Goal: Task Accomplishment & Management: Manage account settings

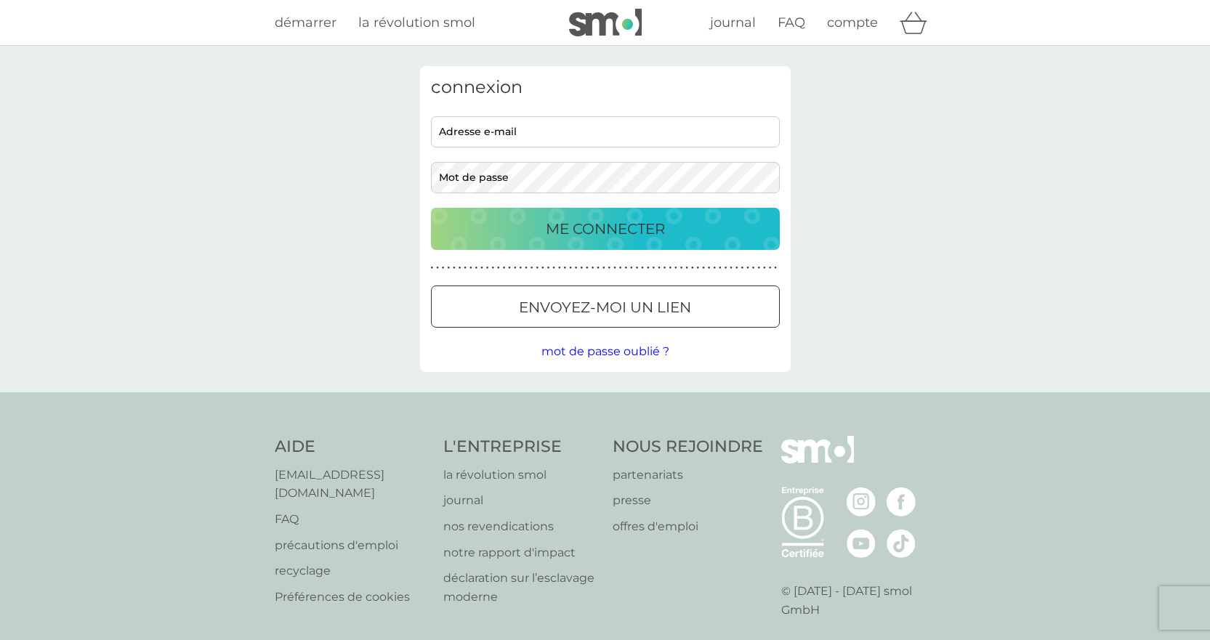
type input "[EMAIL_ADDRESS][DOMAIN_NAME]"
click at [604, 232] on p "ME CONNECTER" at bounding box center [605, 228] width 119 height 23
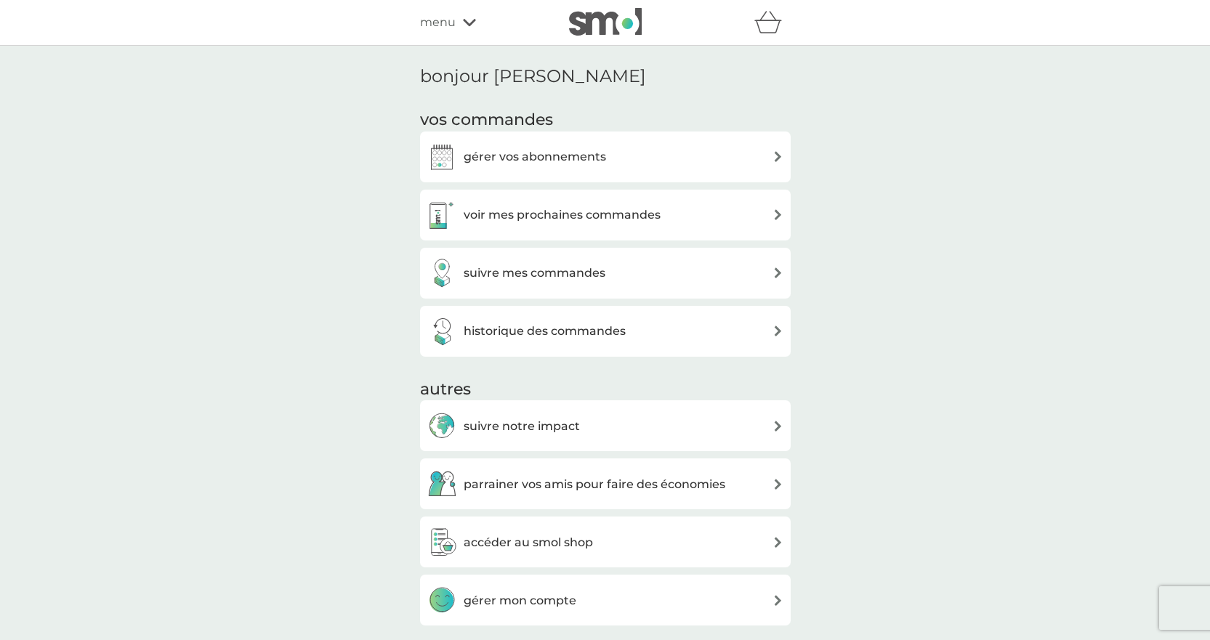
click at [775, 215] on img at bounding box center [777, 214] width 11 height 11
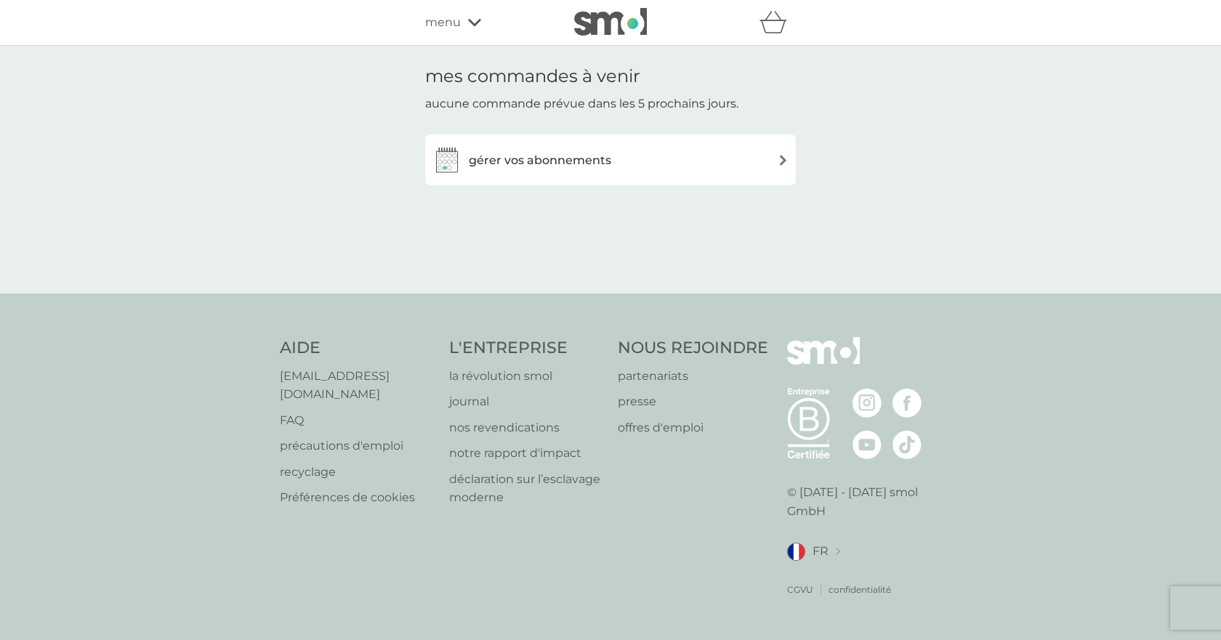
click at [786, 161] on img at bounding box center [782, 160] width 11 height 11
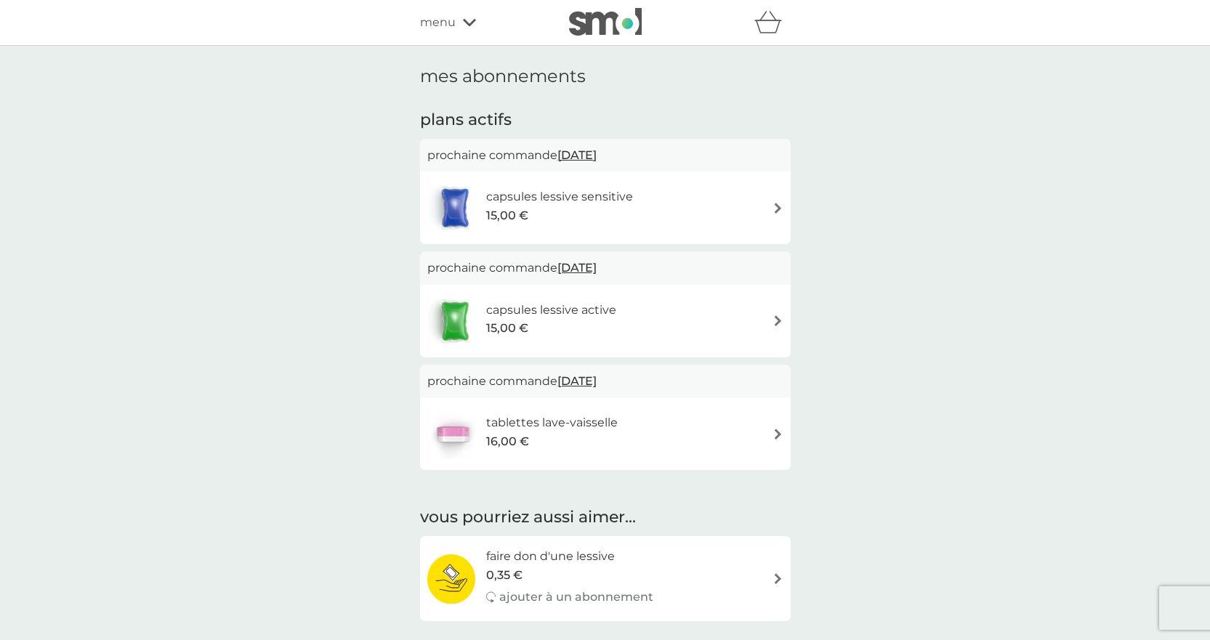
click at [465, 20] on icon at bounding box center [469, 22] width 13 height 9
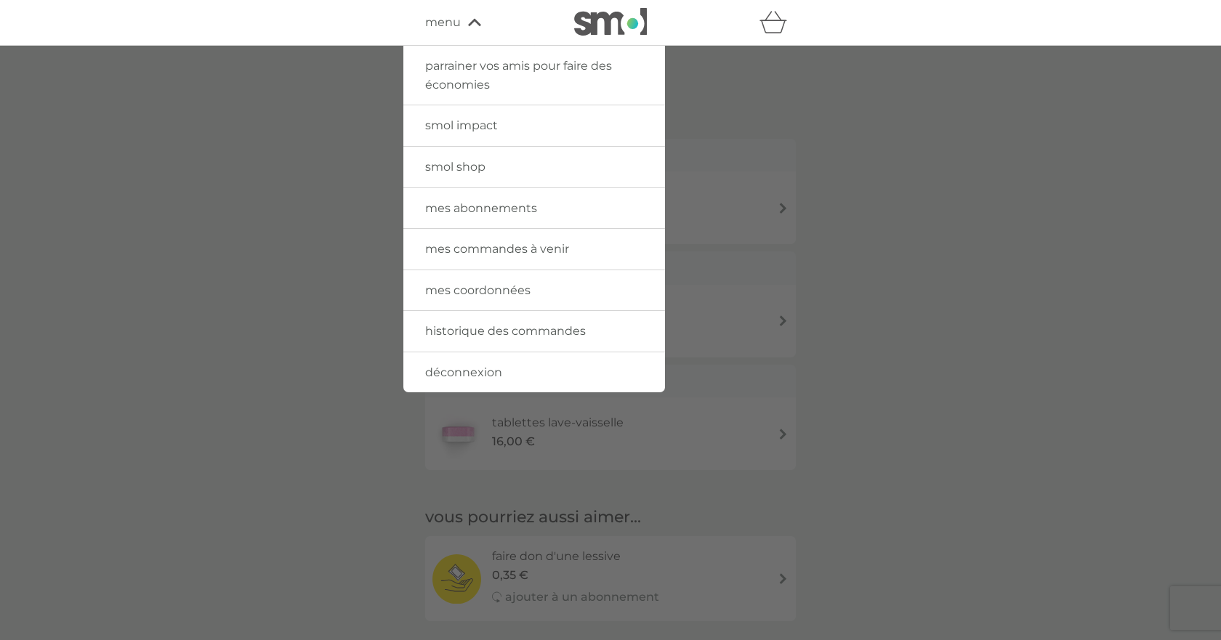
click at [519, 198] on link "mes abonnements" at bounding box center [534, 208] width 262 height 41
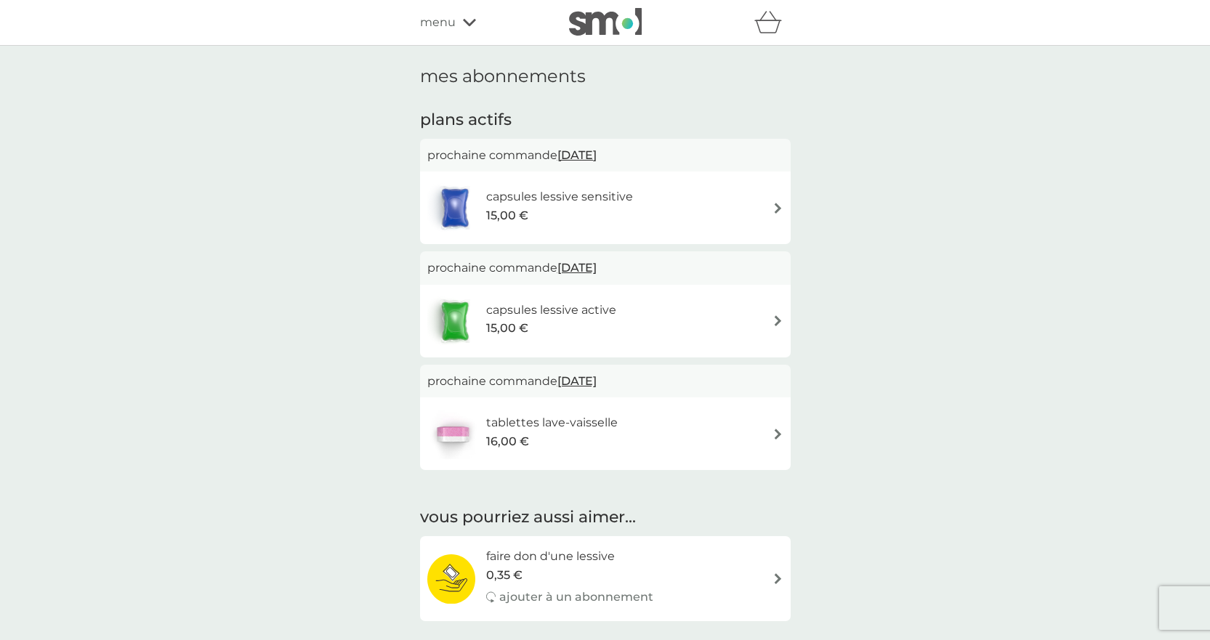
click at [773, 203] on img at bounding box center [777, 208] width 11 height 11
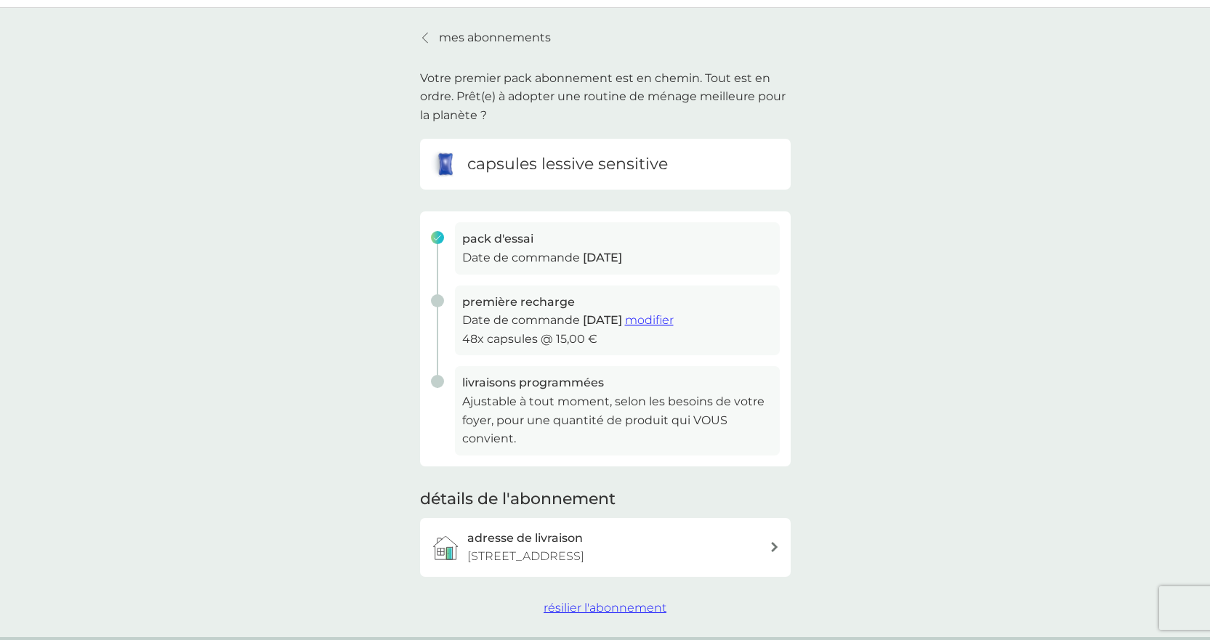
scroll to position [73, 0]
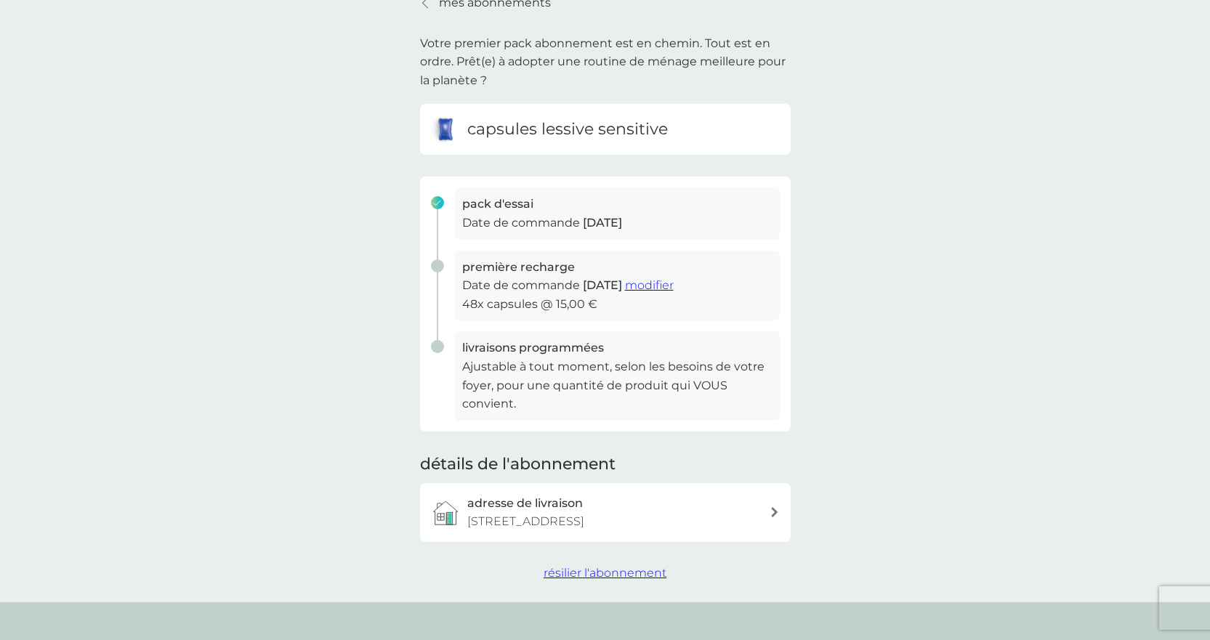
click at [674, 284] on span "modifier" at bounding box center [649, 285] width 49 height 14
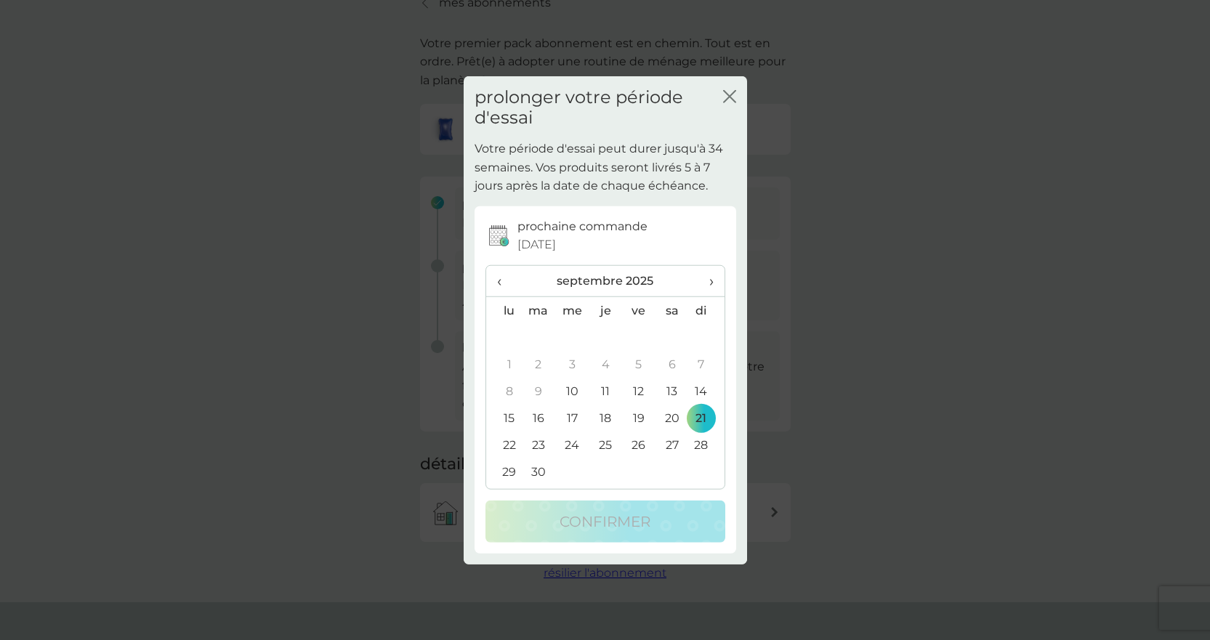
click at [712, 280] on span "›" at bounding box center [706, 281] width 14 height 31
click at [701, 419] on td "26" at bounding box center [706, 418] width 36 height 27
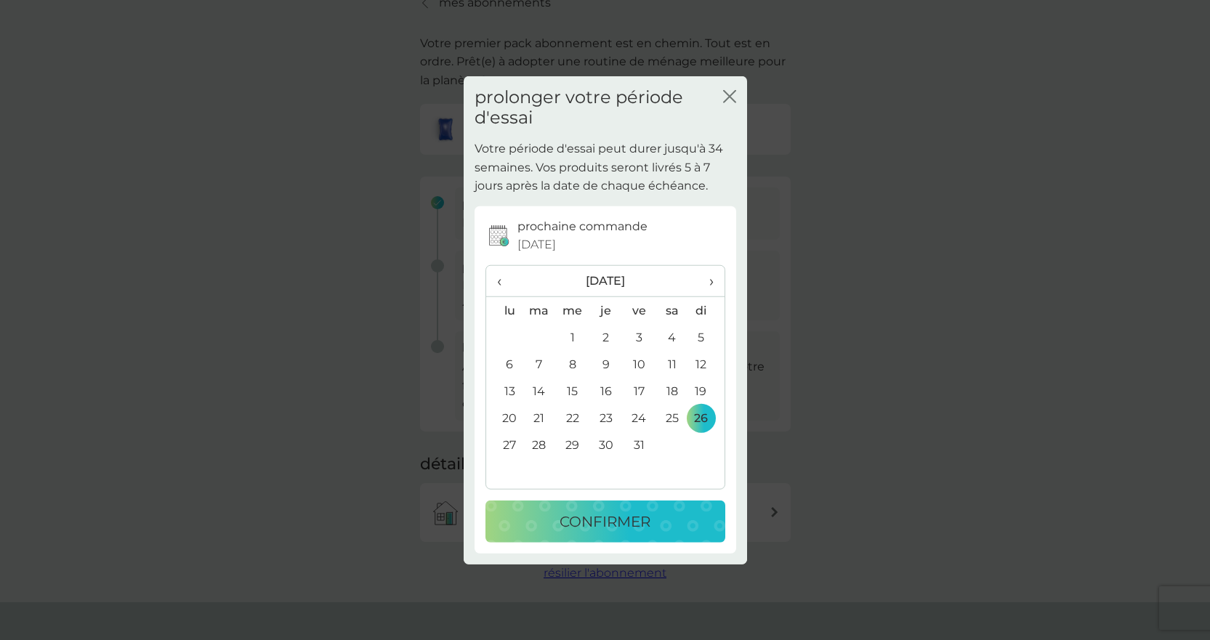
click at [637, 526] on p "confirmer" at bounding box center [604, 521] width 91 height 23
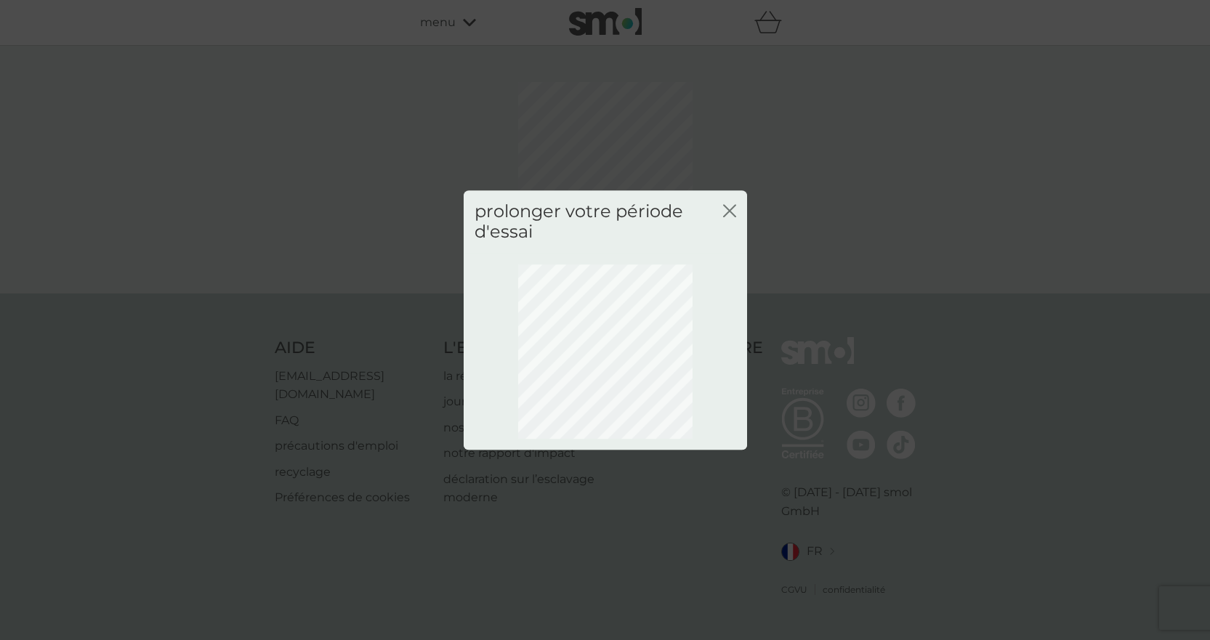
scroll to position [0, 0]
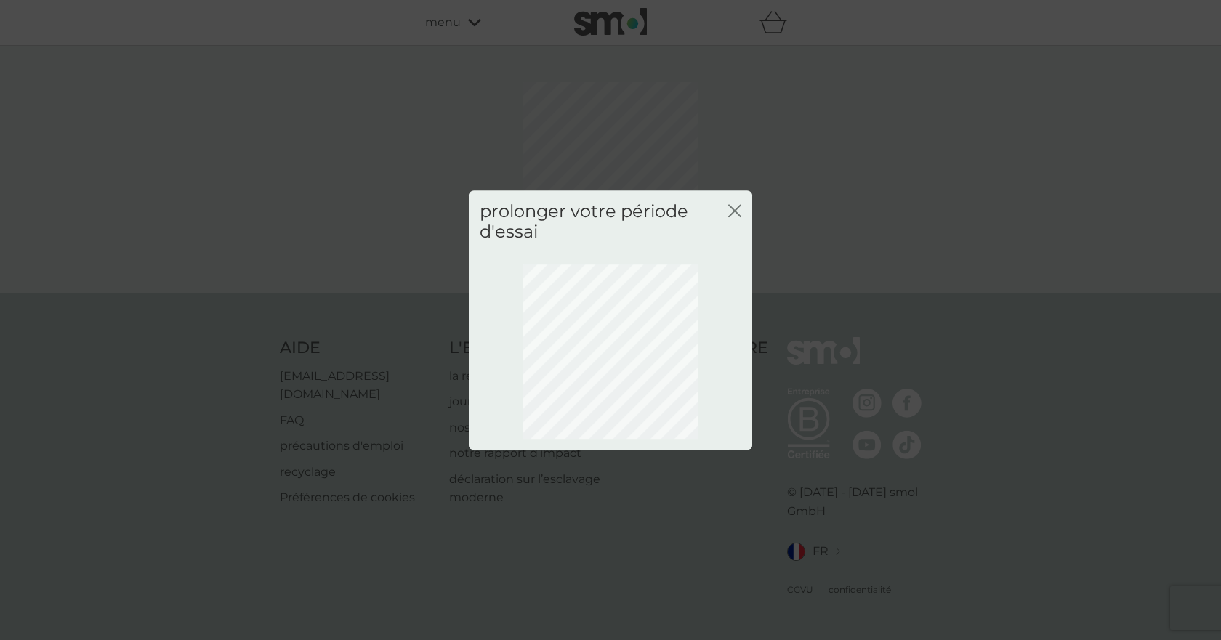
click at [732, 208] on icon "fermer" at bounding box center [732, 211] width 6 height 12
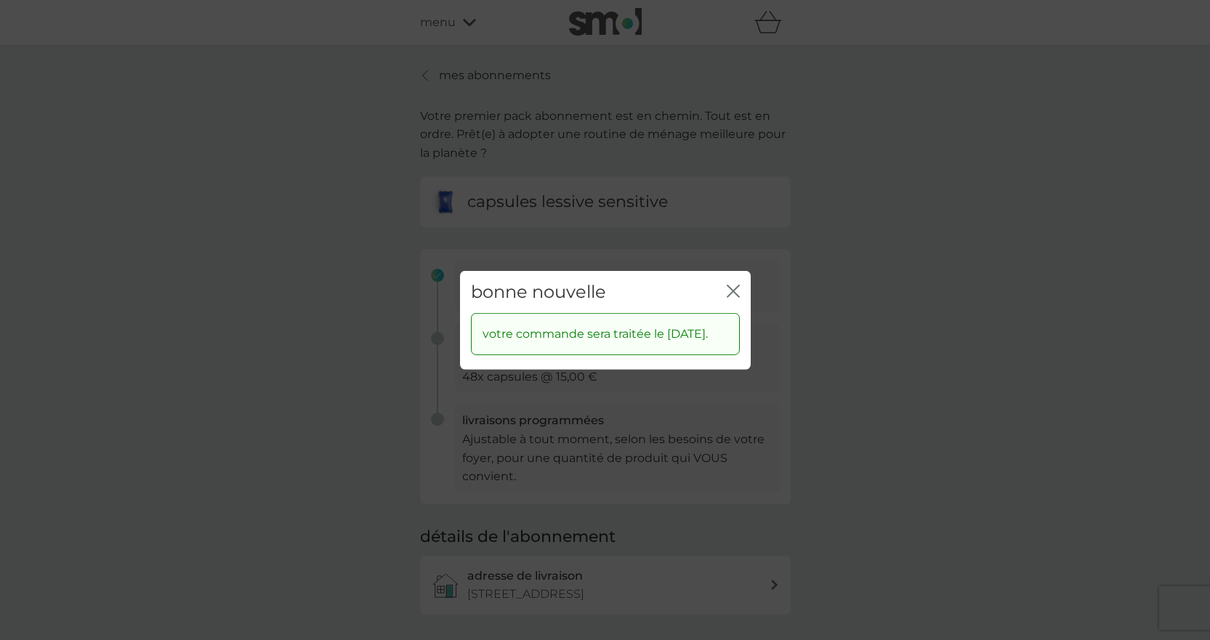
drag, startPoint x: 733, startPoint y: 278, endPoint x: 785, endPoint y: 270, distance: 52.9
click at [732, 284] on icon "fermer" at bounding box center [733, 290] width 13 height 13
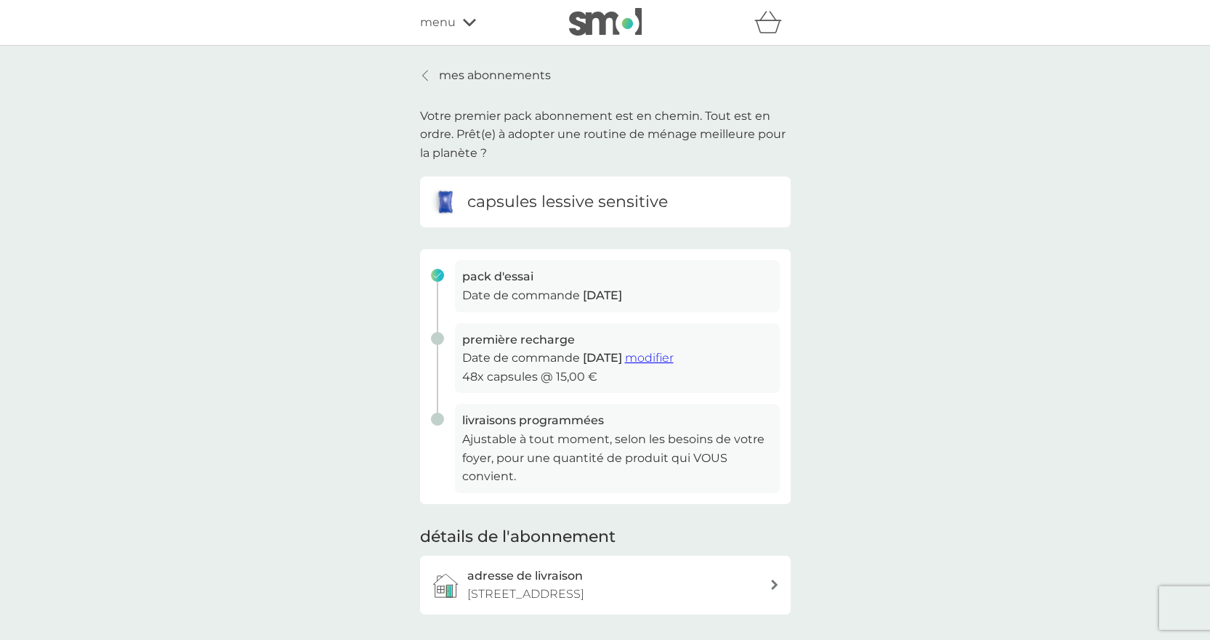
click at [428, 73] on div at bounding box center [426, 76] width 10 height 12
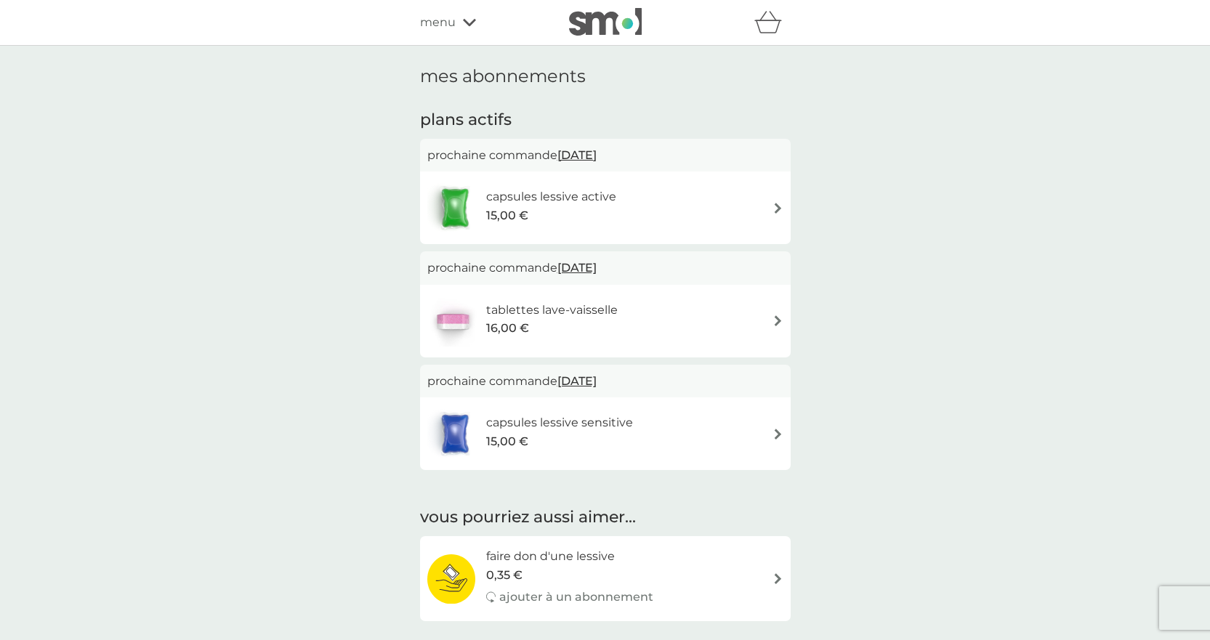
click at [775, 203] on img at bounding box center [777, 208] width 11 height 11
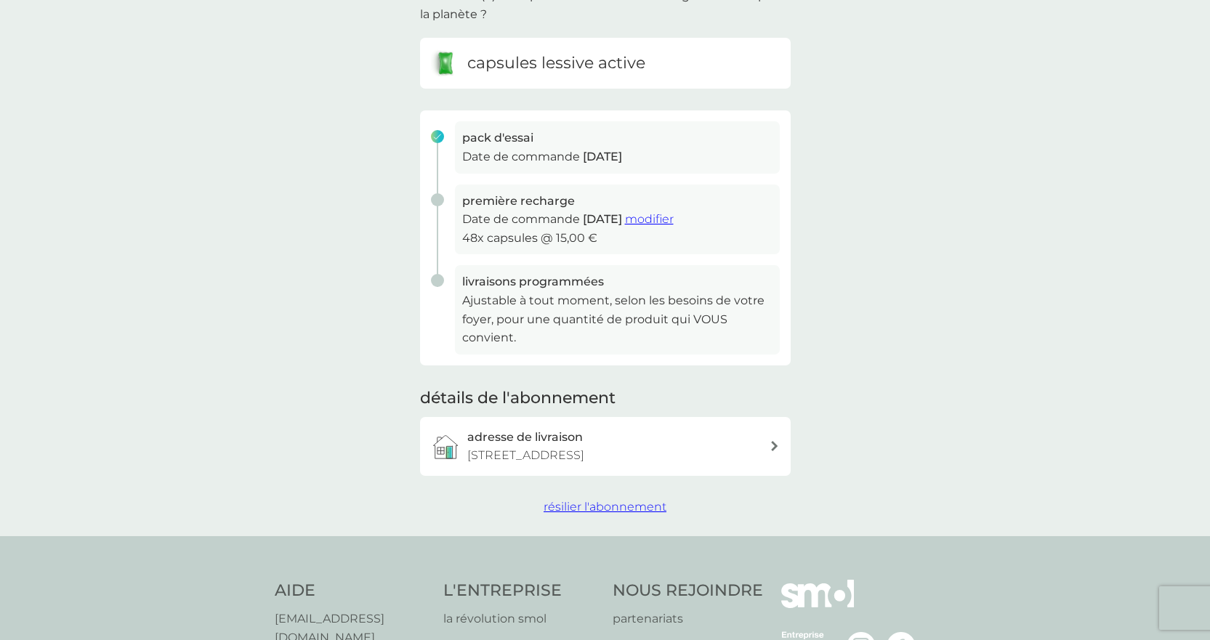
scroll to position [145, 0]
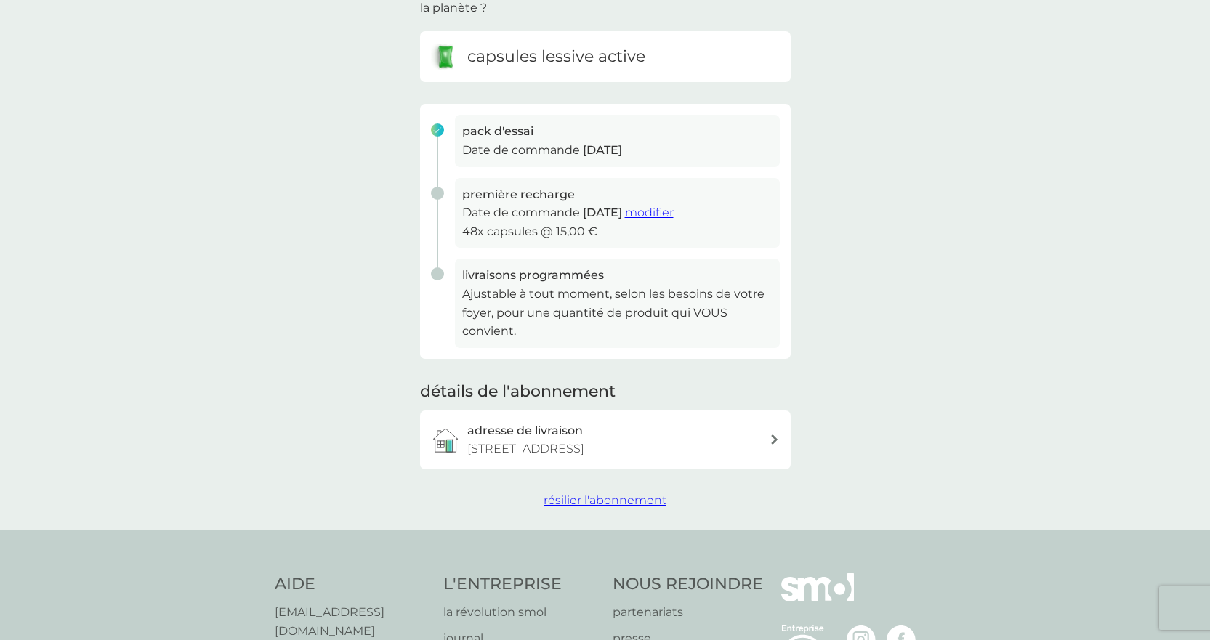
click at [674, 214] on span "modifier" at bounding box center [649, 213] width 49 height 14
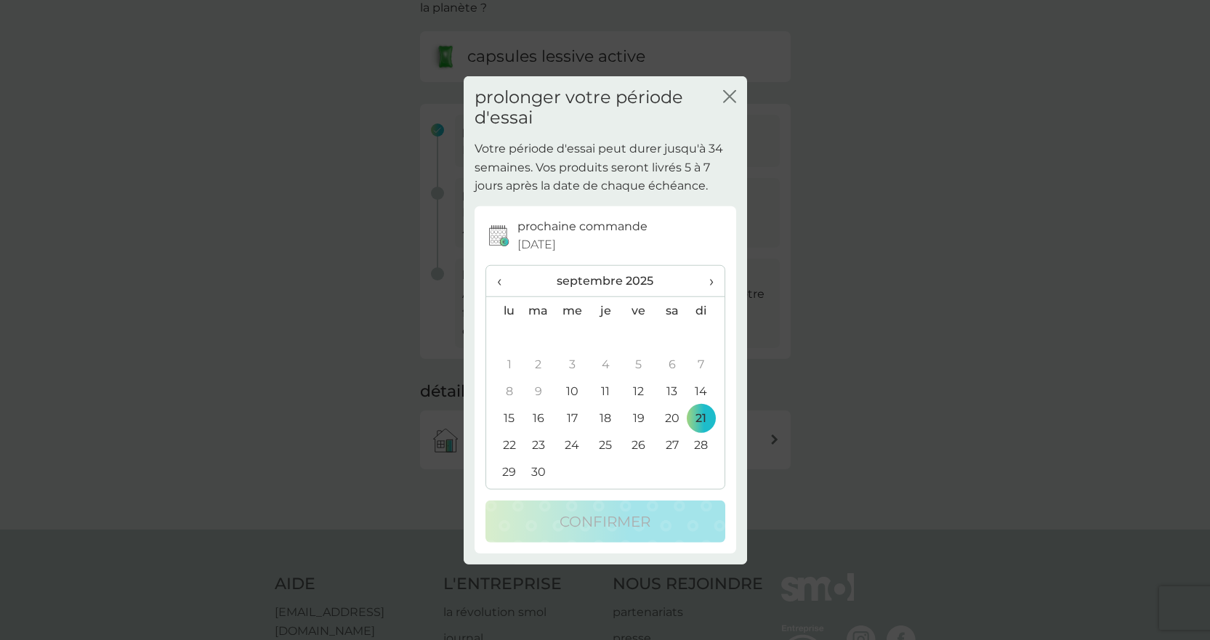
drag, startPoint x: 711, startPoint y: 280, endPoint x: 740, endPoint y: 307, distance: 39.1
click at [711, 280] on span "›" at bounding box center [706, 281] width 14 height 31
click at [704, 416] on td "26" at bounding box center [706, 418] width 36 height 27
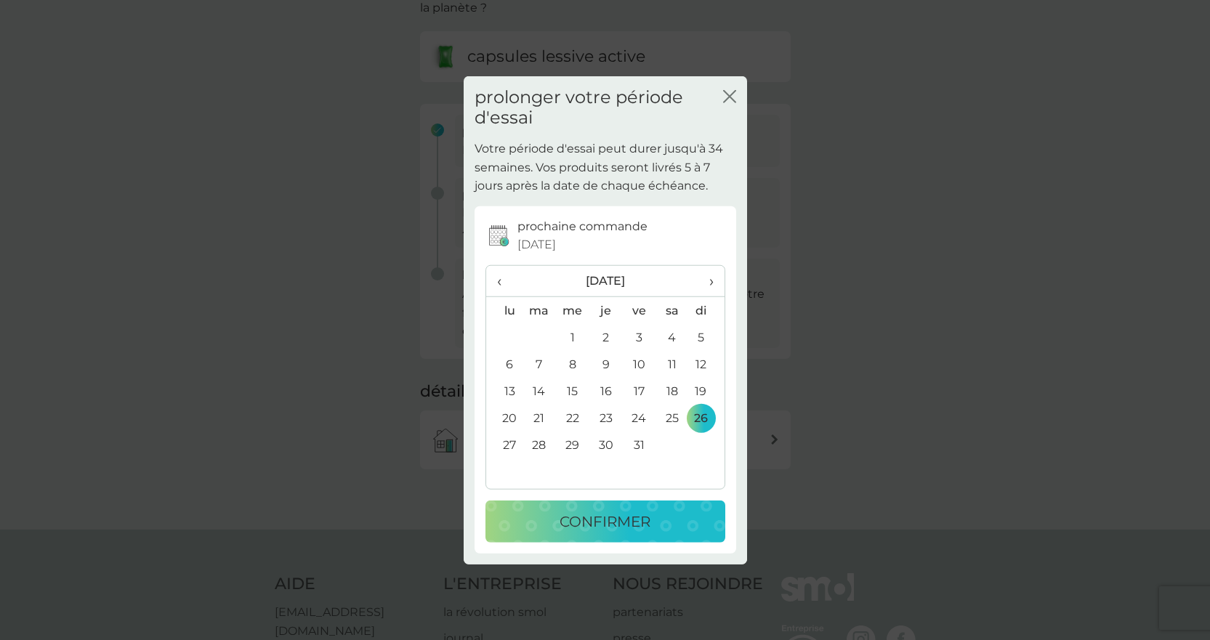
click at [623, 516] on p "confirmer" at bounding box center [604, 521] width 91 height 23
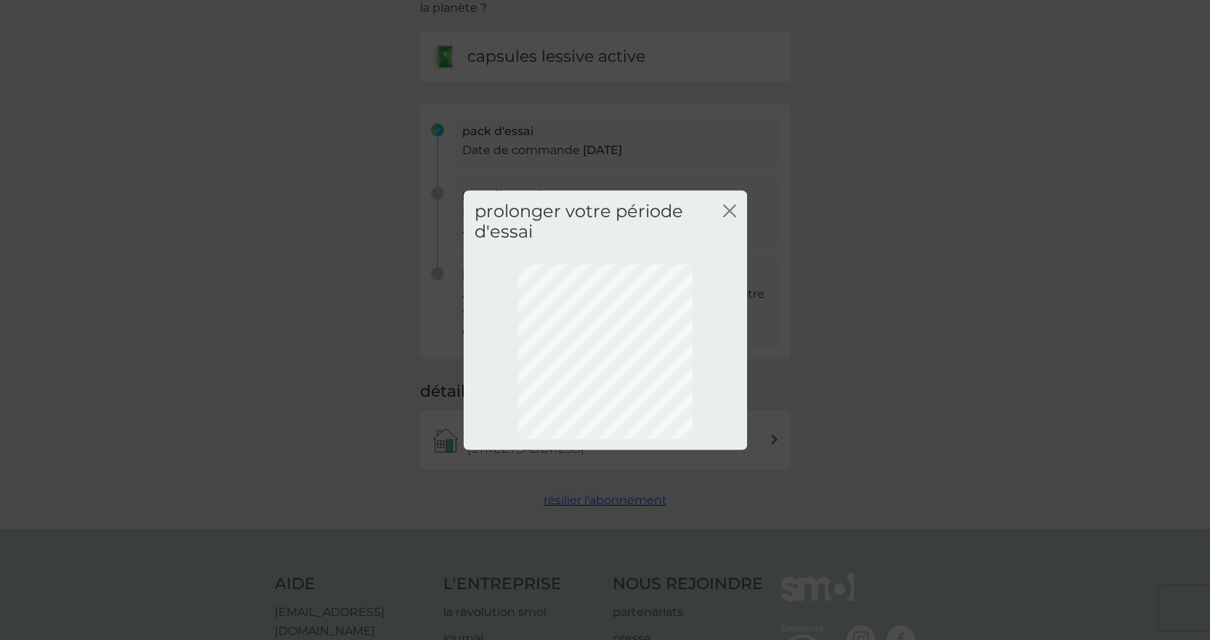
scroll to position [0, 0]
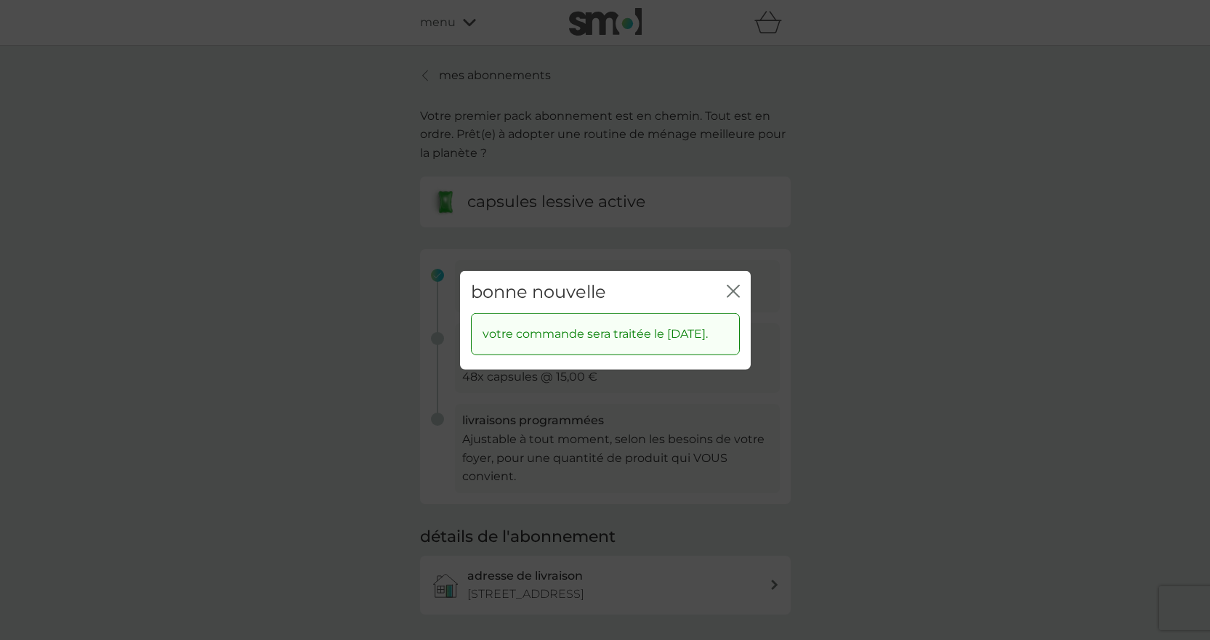
drag, startPoint x: 732, startPoint y: 275, endPoint x: 890, endPoint y: 259, distance: 159.1
click at [732, 284] on icon "fermer" at bounding box center [733, 290] width 13 height 13
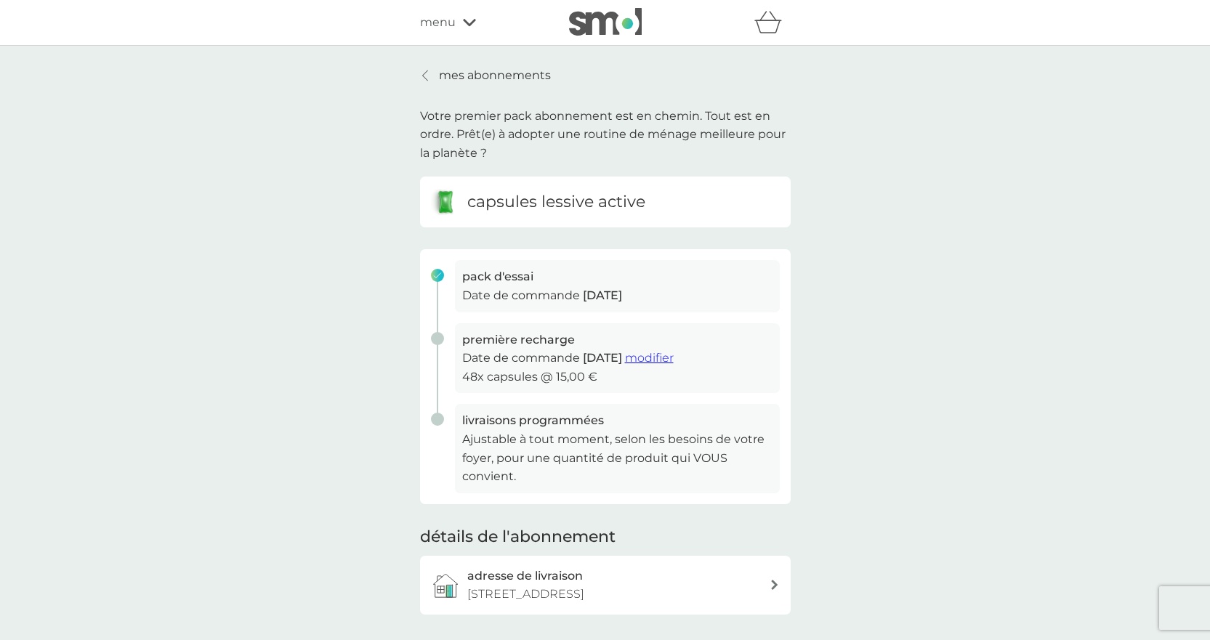
click at [992, 246] on div "mes abonnements Votre premier pack abonnement est en chemin. Tout est en ordre.…" at bounding box center [605, 360] width 1210 height 629
